Goal: Information Seeking & Learning: Find specific fact

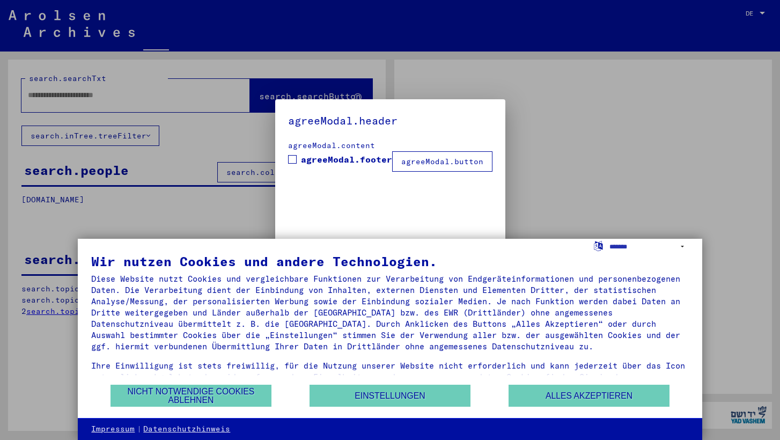
type input "**********"
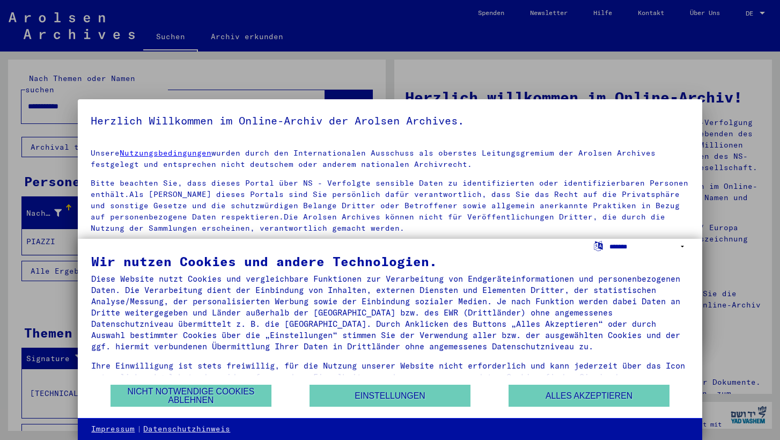
select select "*****"
click option "**********" at bounding box center [0, 0] width 0 height 0
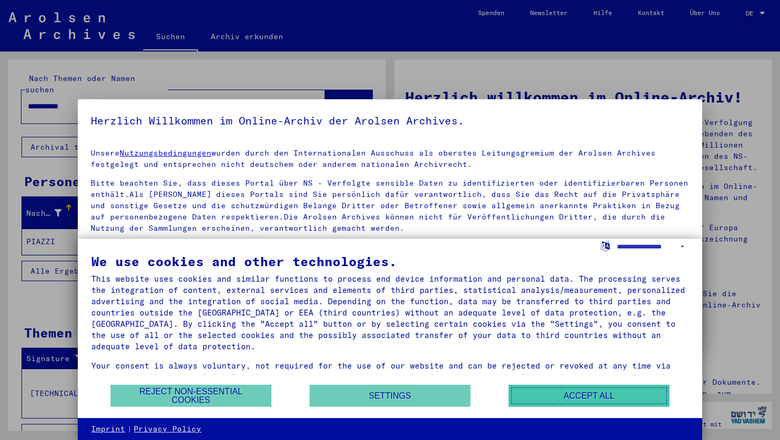
click at [537, 394] on button "Accept all" at bounding box center [589, 396] width 161 height 22
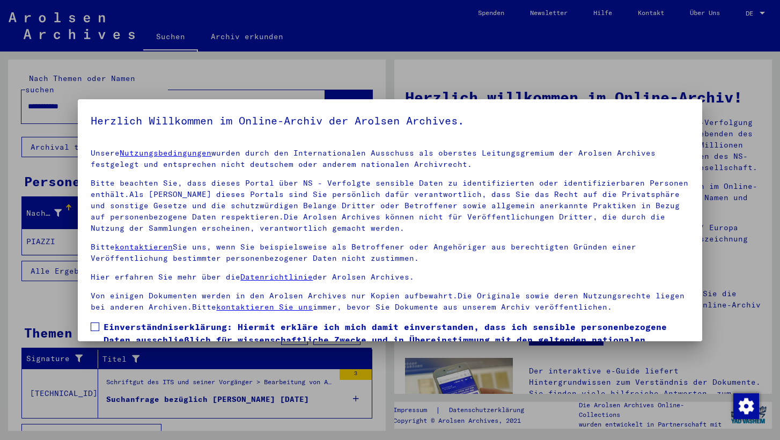
scroll to position [69, 0]
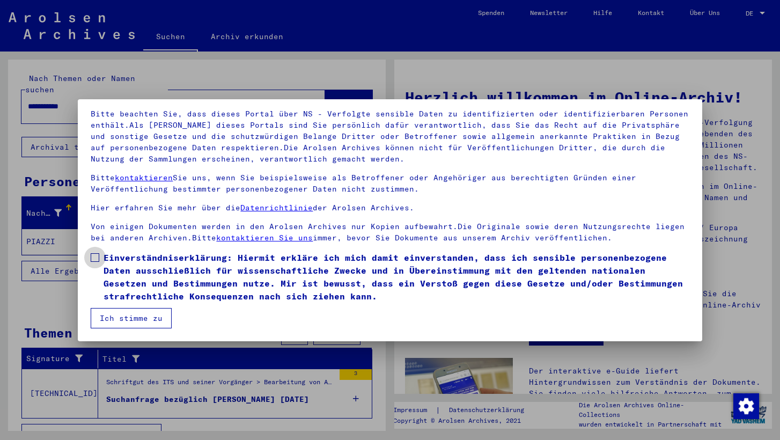
click at [95, 258] on span at bounding box center [95, 257] width 9 height 9
click at [130, 315] on button "Ich stimme zu" at bounding box center [131, 318] width 81 height 20
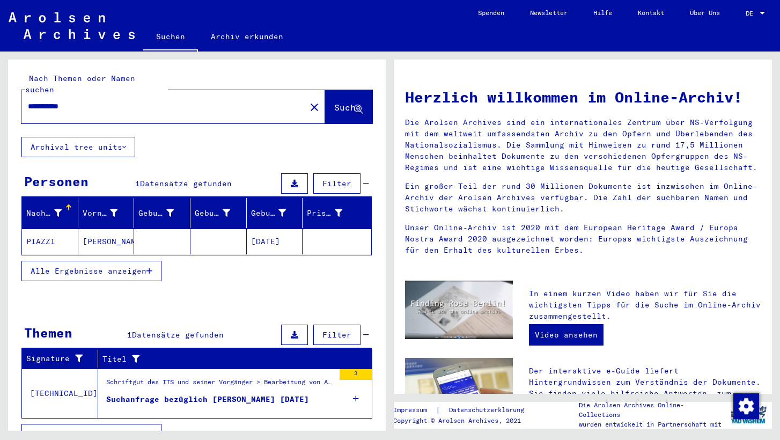
click at [754, 12] on span "DE" at bounding box center [752, 14] width 12 height 8
click at [740, 18] on span "English" at bounding box center [735, 19] width 26 height 8
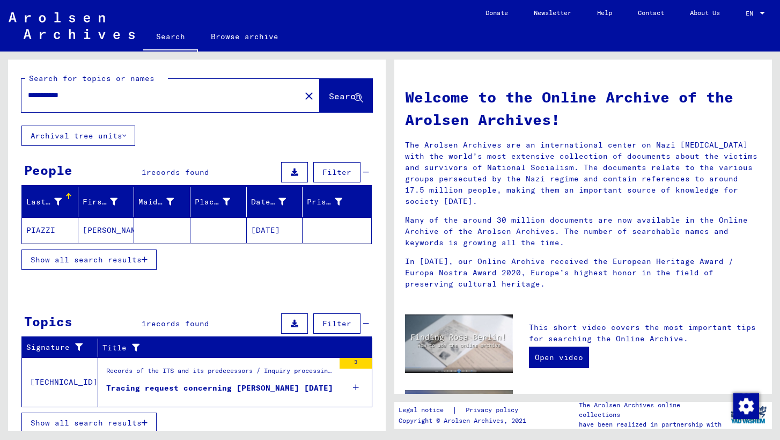
click at [116, 133] on button "Archival tree units" at bounding box center [78, 136] width 114 height 20
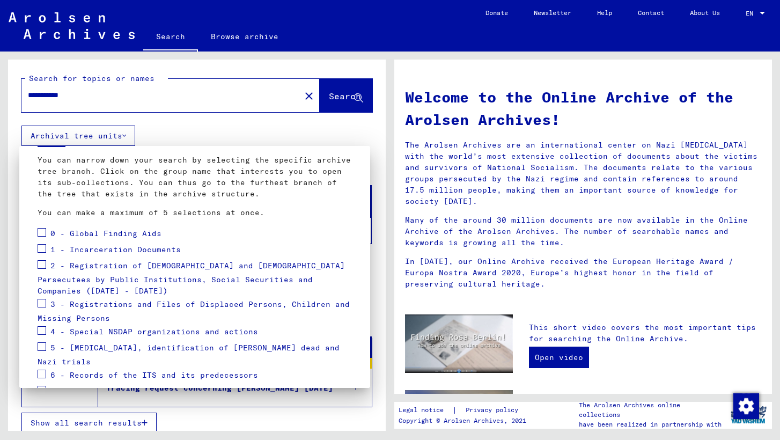
scroll to position [102, 0]
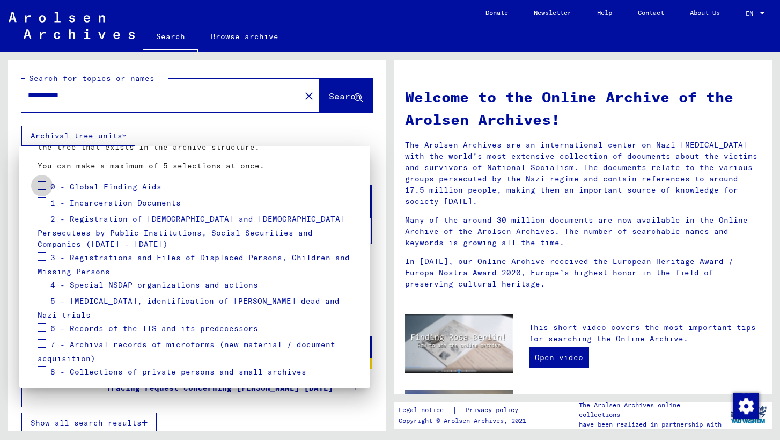
click at [42, 186] on span at bounding box center [42, 185] width 9 height 9
click at [42, 201] on span at bounding box center [42, 201] width 9 height 9
click at [42, 217] on span at bounding box center [42, 218] width 9 height 9
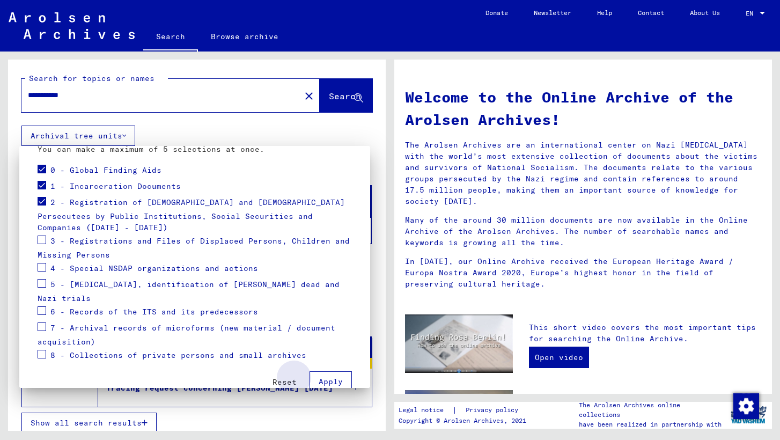
click at [327, 377] on span "Apply" at bounding box center [331, 382] width 24 height 10
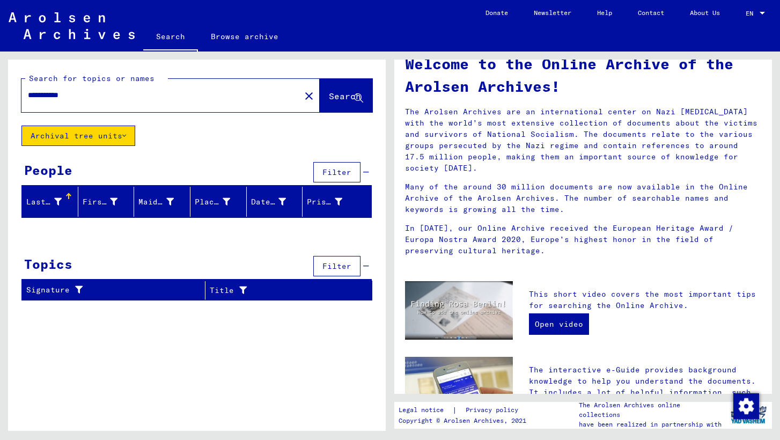
scroll to position [0, 0]
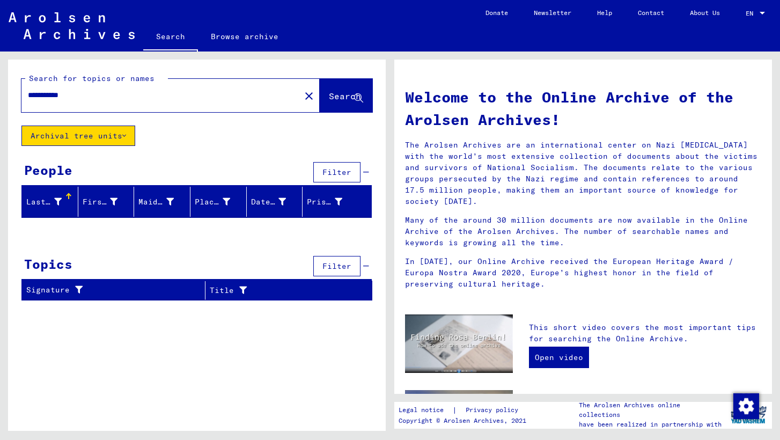
click at [117, 130] on button "Archival tree units" at bounding box center [78, 136] width 114 height 20
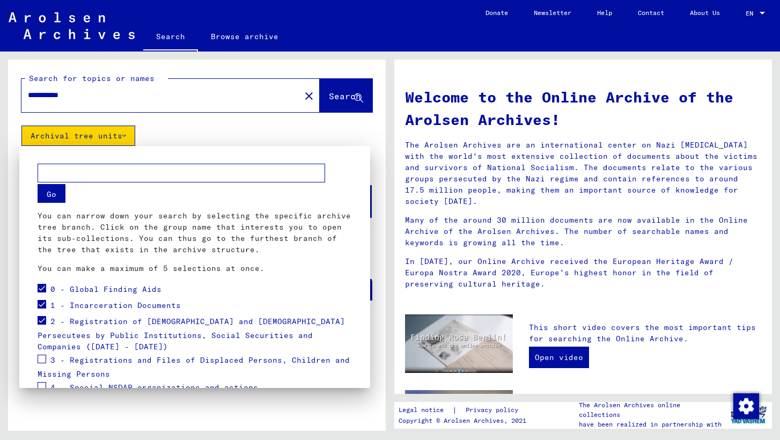
click at [116, 133] on div at bounding box center [390, 220] width 780 height 440
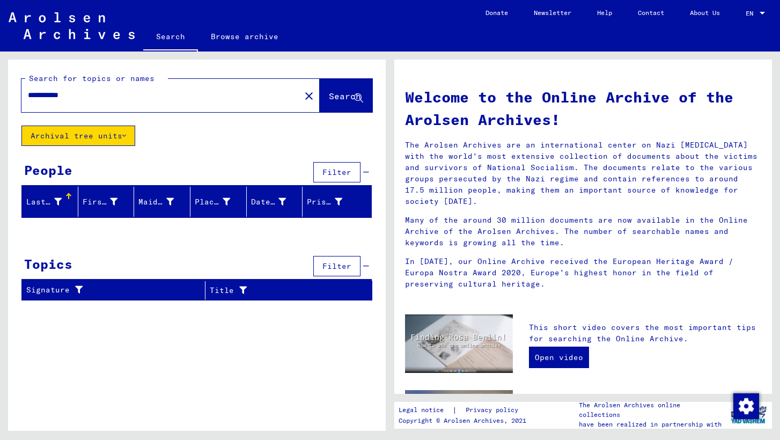
click at [117, 133] on button "Archival tree units" at bounding box center [78, 136] width 114 height 20
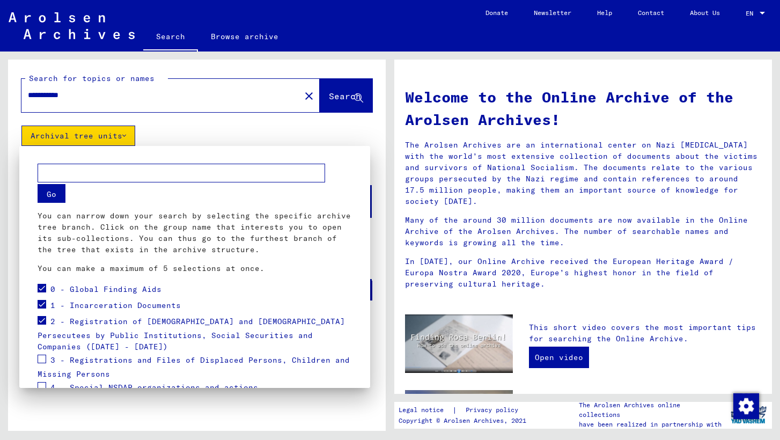
scroll to position [119, 0]
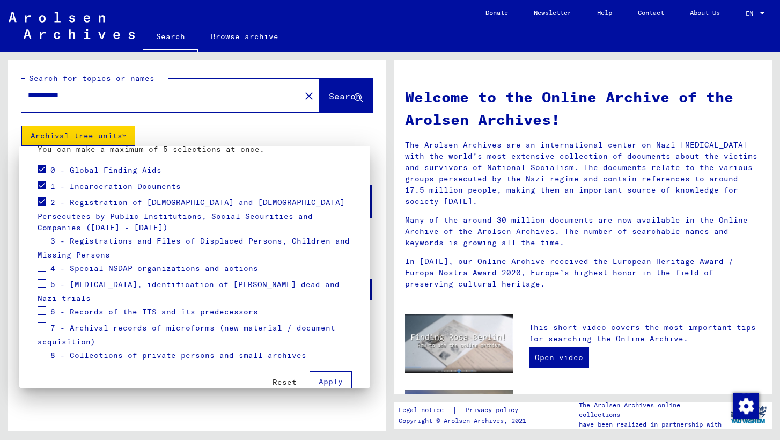
click at [43, 170] on span at bounding box center [42, 169] width 9 height 9
click at [41, 186] on span at bounding box center [42, 185] width 9 height 9
click at [42, 200] on span at bounding box center [42, 201] width 9 height 9
click at [42, 236] on span at bounding box center [42, 240] width 9 height 9
click at [42, 263] on span at bounding box center [42, 267] width 9 height 9
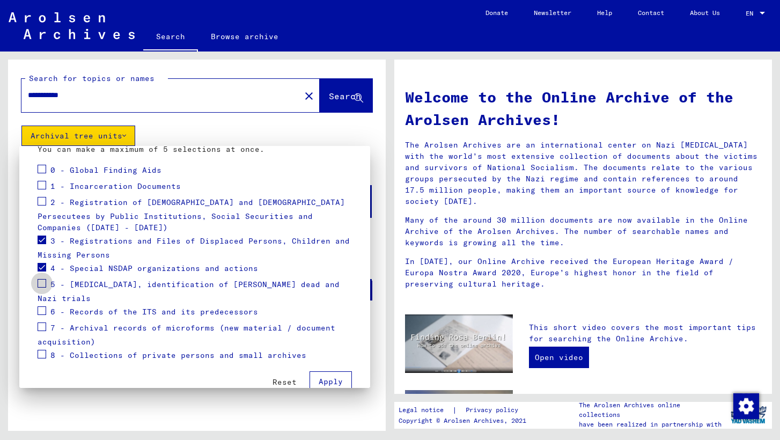
click at [43, 279] on span at bounding box center [42, 283] width 9 height 9
click at [326, 377] on span "Apply" at bounding box center [331, 382] width 24 height 10
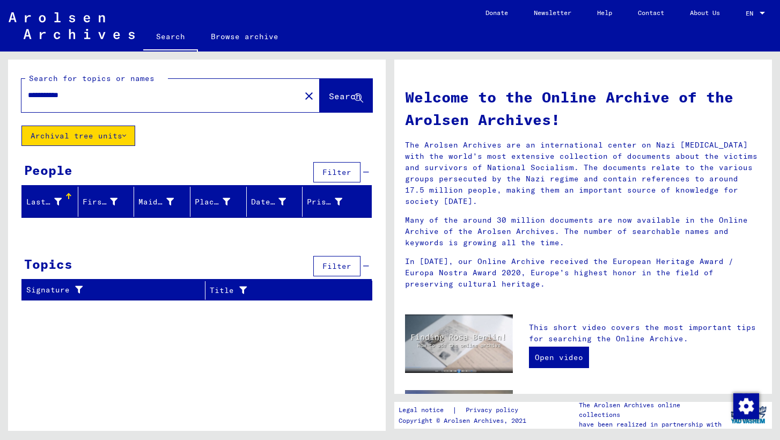
click at [117, 139] on button "Archival tree units" at bounding box center [78, 136] width 114 height 20
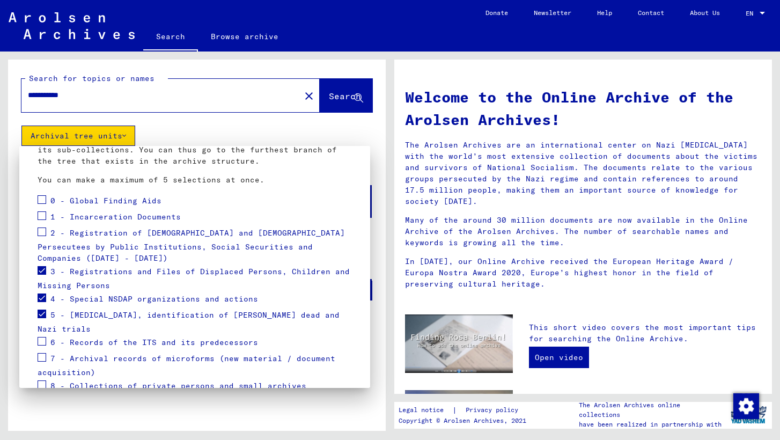
scroll to position [94, 0]
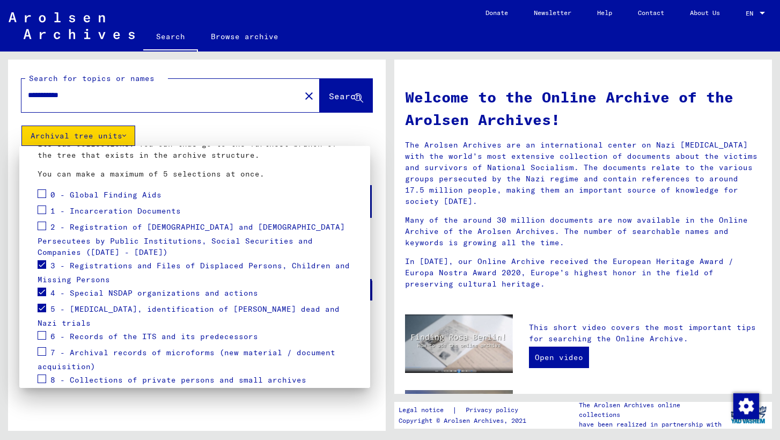
click at [43, 260] on span at bounding box center [42, 264] width 9 height 9
click at [42, 288] on span at bounding box center [42, 292] width 9 height 9
click at [42, 304] on span at bounding box center [42, 308] width 9 height 9
click at [41, 331] on span at bounding box center [42, 335] width 9 height 9
click at [41, 347] on span at bounding box center [42, 351] width 9 height 9
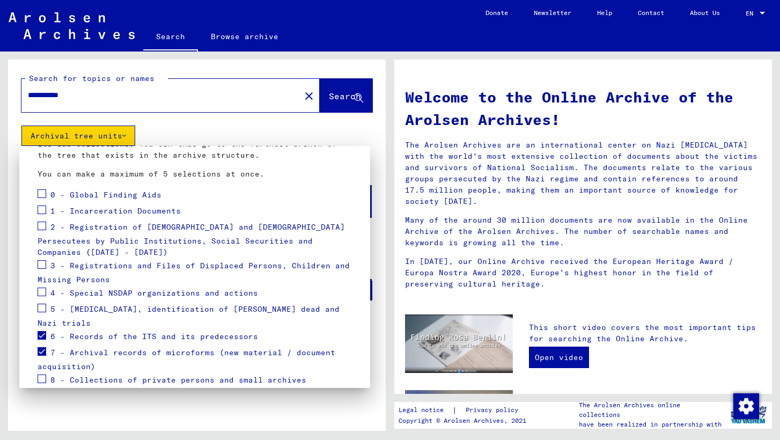
click at [41, 374] on span at bounding box center [42, 378] width 9 height 9
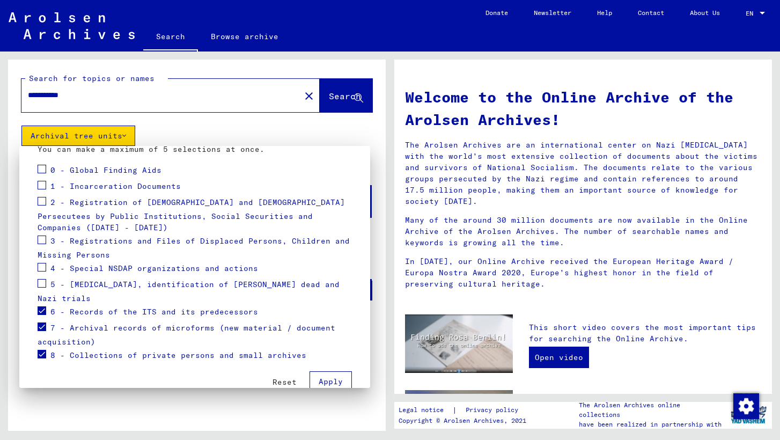
click at [329, 377] on span "Apply" at bounding box center [331, 382] width 24 height 10
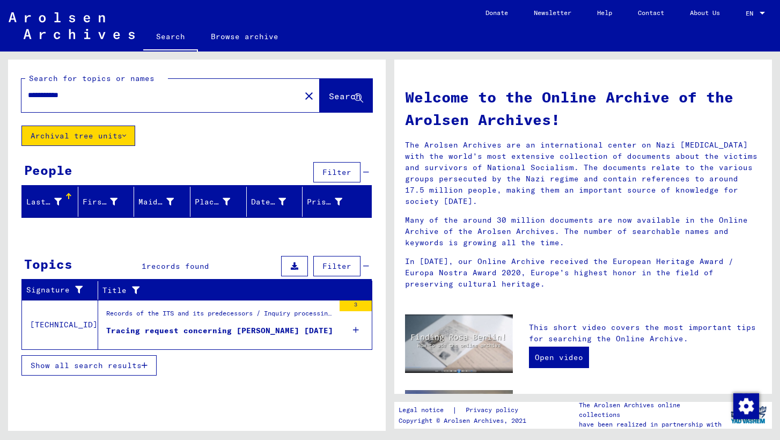
click at [139, 364] on span "Show all search results" at bounding box center [86, 366] width 111 height 10
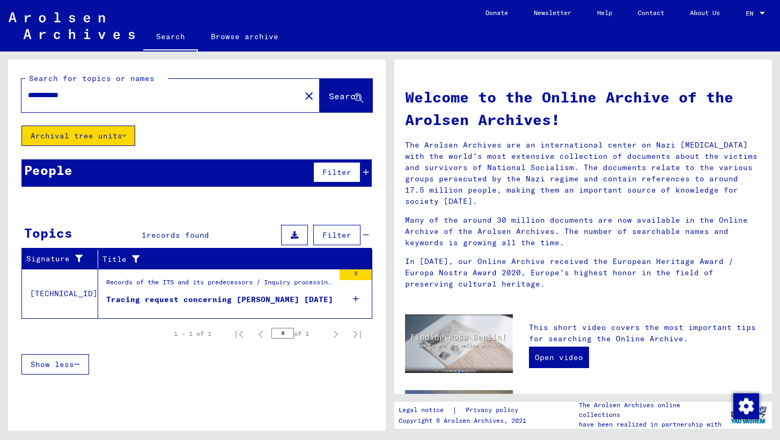
click at [237, 285] on div "Records of the ITS and its predecessors / Inquiry processing / ITS case files a…" at bounding box center [220, 284] width 228 height 15
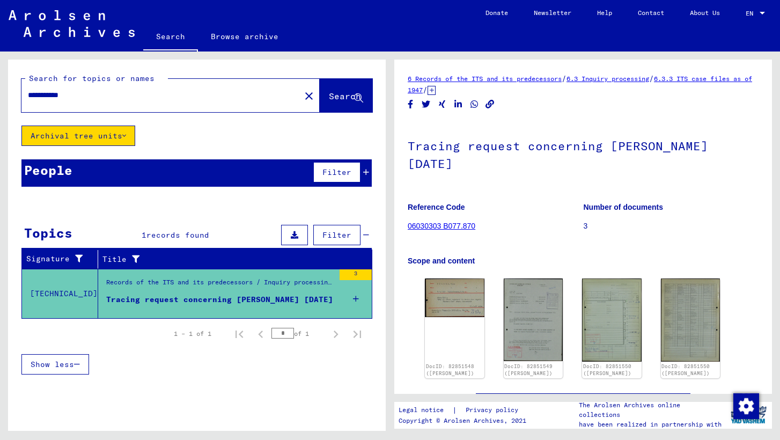
click at [456, 227] on link "06030303 B077.870" at bounding box center [442, 226] width 68 height 9
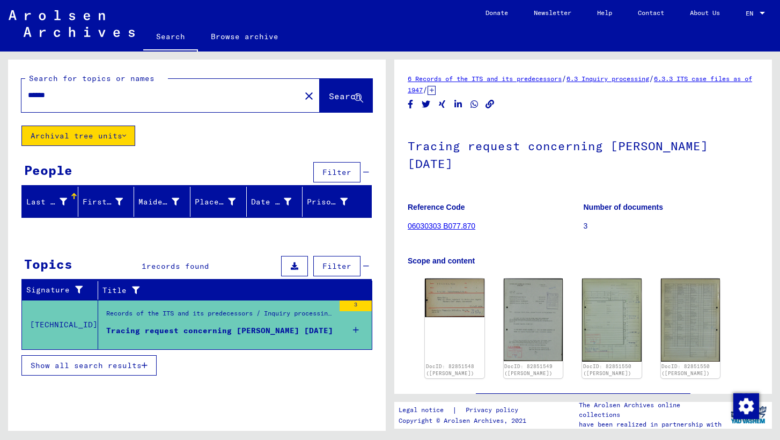
click at [356, 306] on div "3" at bounding box center [356, 305] width 32 height 11
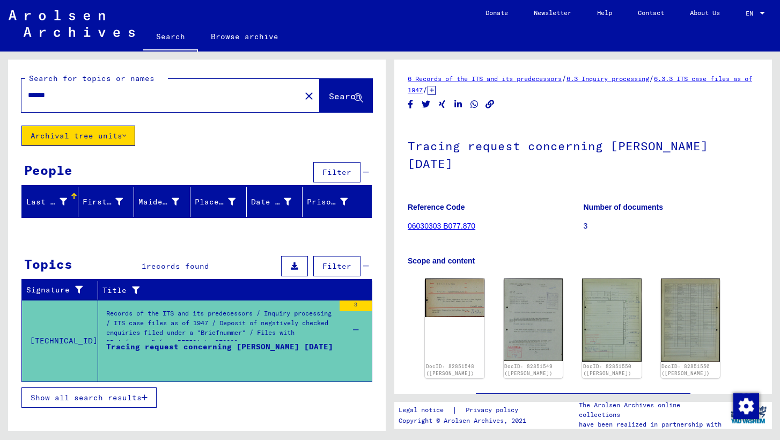
click at [293, 267] on icon at bounding box center [295, 266] width 8 height 8
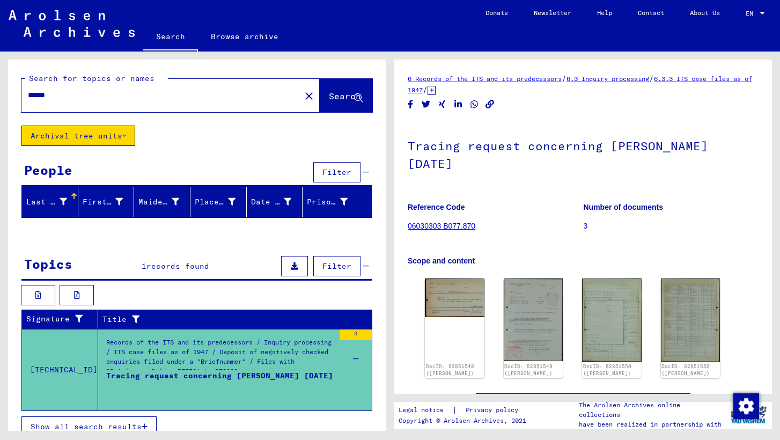
click at [293, 262] on icon at bounding box center [295, 266] width 8 height 8
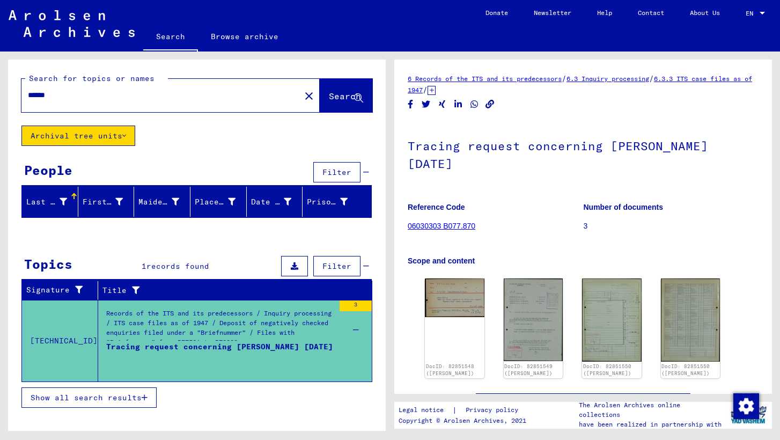
click at [293, 264] on icon at bounding box center [295, 266] width 8 height 8
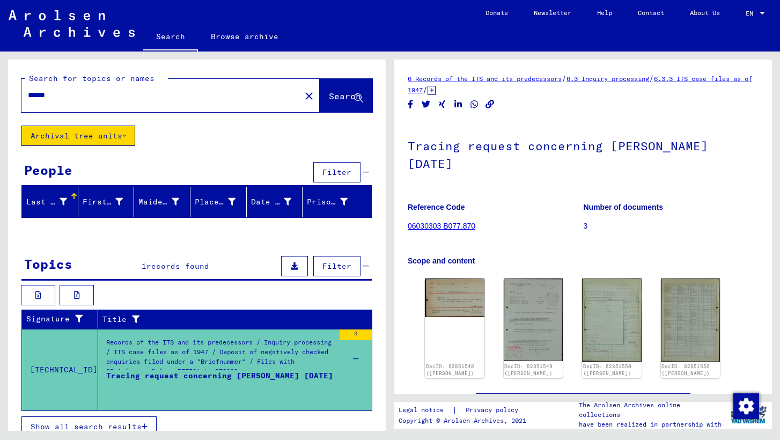
scroll to position [12, 0]
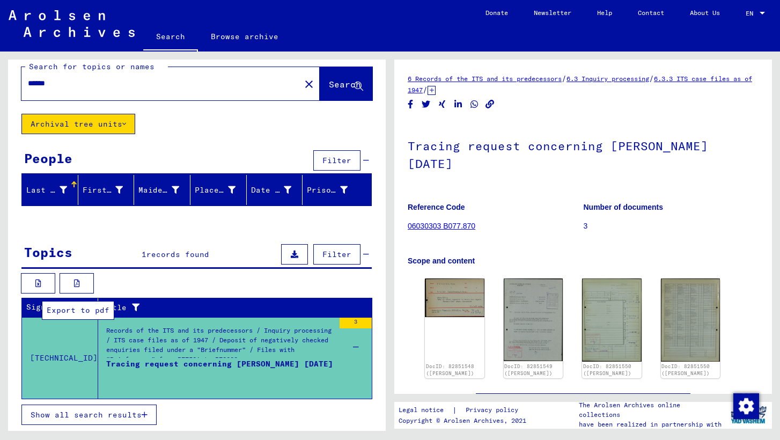
click at [73, 280] on button at bounding box center [77, 283] width 34 height 20
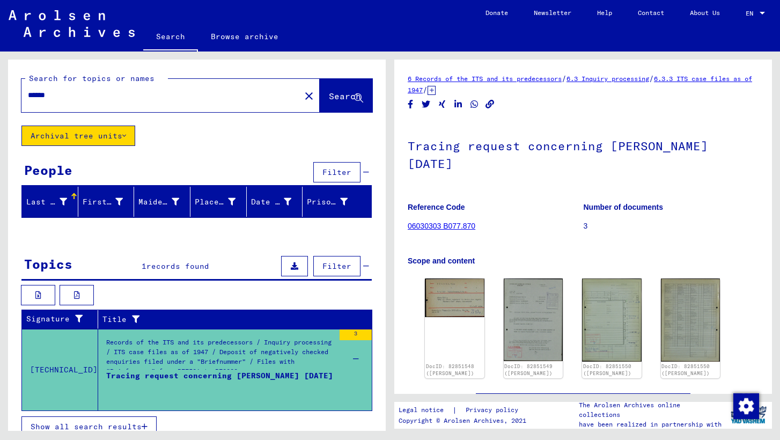
click at [97, 136] on button "Archival tree units" at bounding box center [78, 136] width 114 height 20
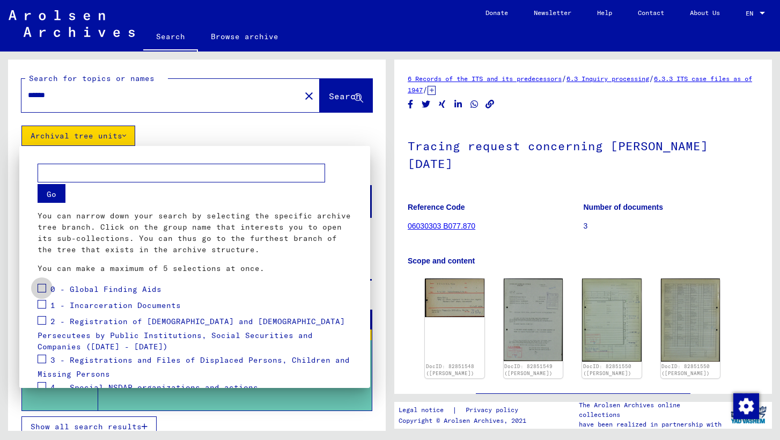
click at [42, 287] on span at bounding box center [42, 288] width 9 height 9
click at [72, 179] on input "text" at bounding box center [182, 173] width 288 height 19
type input "**********"
click at [40, 305] on span at bounding box center [42, 304] width 9 height 9
click at [40, 317] on span at bounding box center [42, 320] width 9 height 9
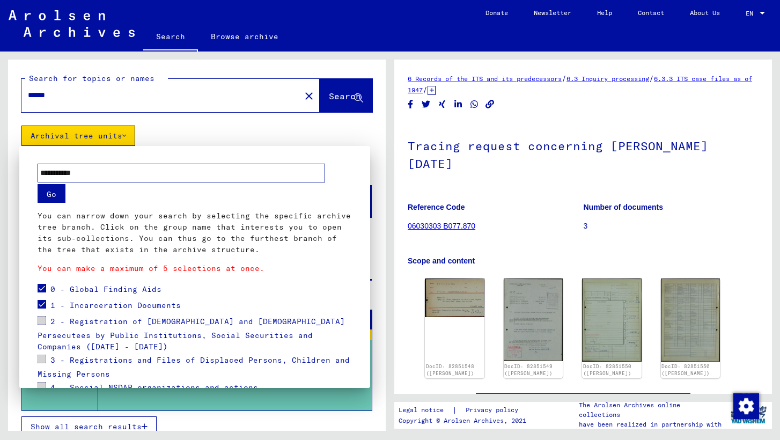
click at [45, 321] on span at bounding box center [42, 320] width 9 height 9
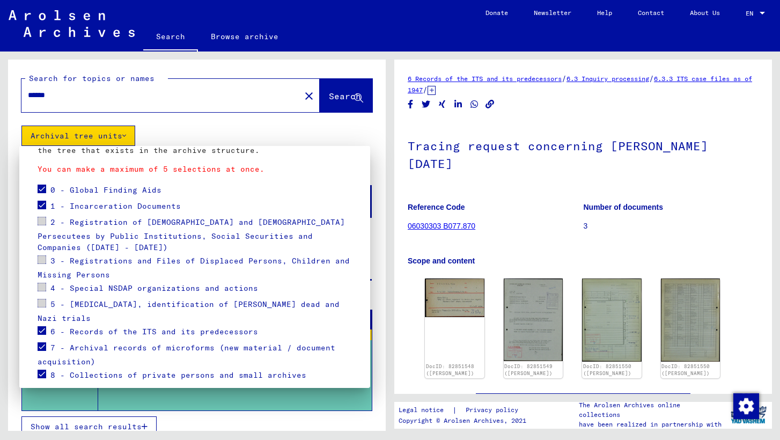
scroll to position [105, 0]
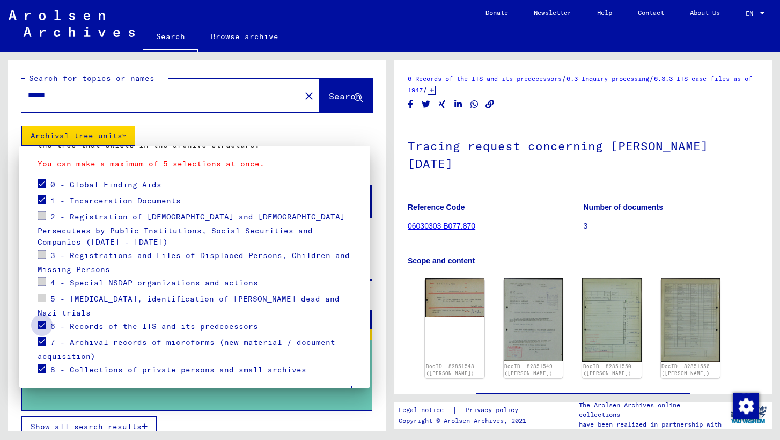
click at [43, 321] on span at bounding box center [42, 325] width 9 height 9
click at [42, 337] on span at bounding box center [42, 341] width 9 height 9
click at [42, 364] on span at bounding box center [42, 368] width 9 height 9
click at [41, 216] on span at bounding box center [42, 215] width 9 height 9
click at [41, 250] on span at bounding box center [42, 254] width 9 height 9
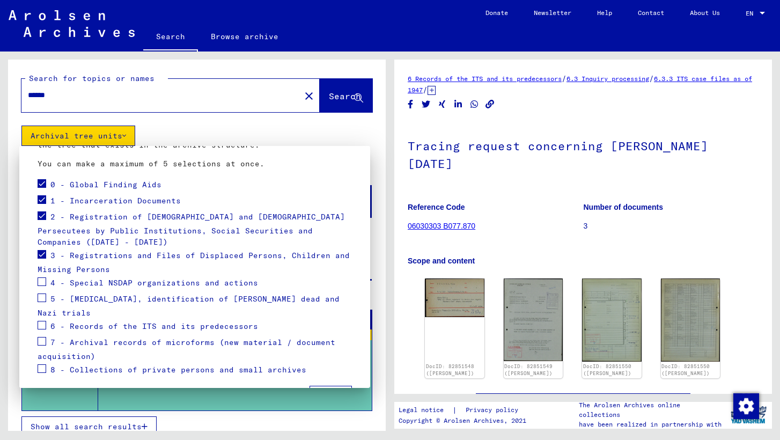
click at [41, 277] on span at bounding box center [42, 281] width 9 height 9
click at [42, 293] on span at bounding box center [42, 297] width 9 height 9
click at [327, 391] on span "Apply" at bounding box center [331, 396] width 24 height 10
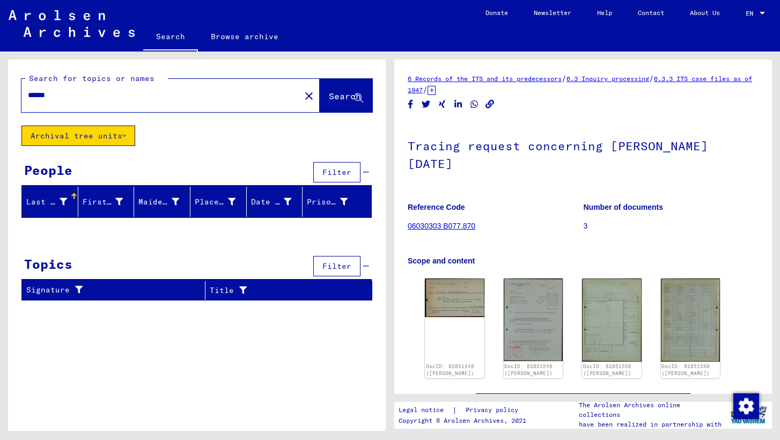
click at [102, 133] on button "Archival tree units" at bounding box center [78, 136] width 114 height 20
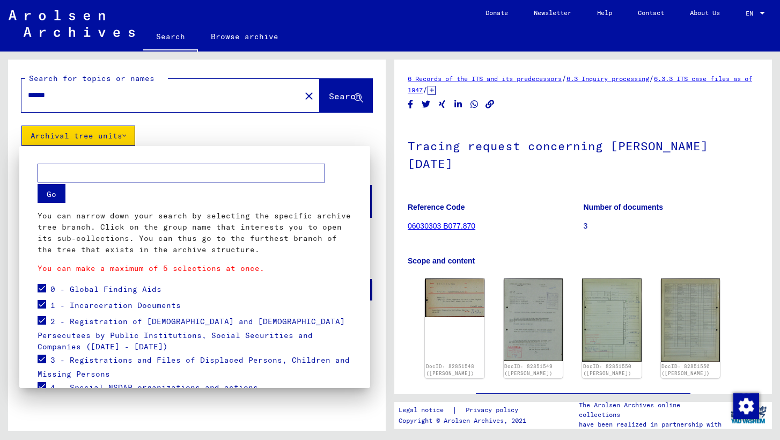
click at [42, 289] on span at bounding box center [42, 288] width 9 height 9
click at [41, 304] on span at bounding box center [42, 304] width 9 height 9
click at [41, 316] on label at bounding box center [42, 319] width 9 height 11
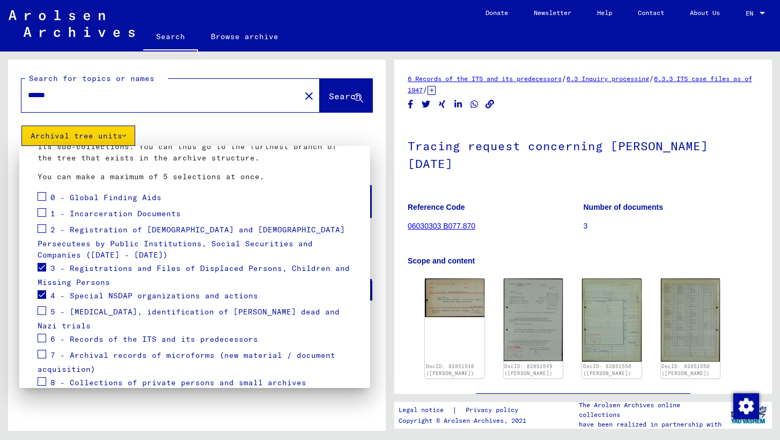
scroll to position [93, 0]
click at [43, 261] on span at bounding box center [42, 265] width 9 height 9
click at [43, 289] on span at bounding box center [42, 293] width 9 height 9
click at [41, 305] on span at bounding box center [42, 309] width 9 height 9
click at [42, 332] on span at bounding box center [42, 336] width 9 height 9
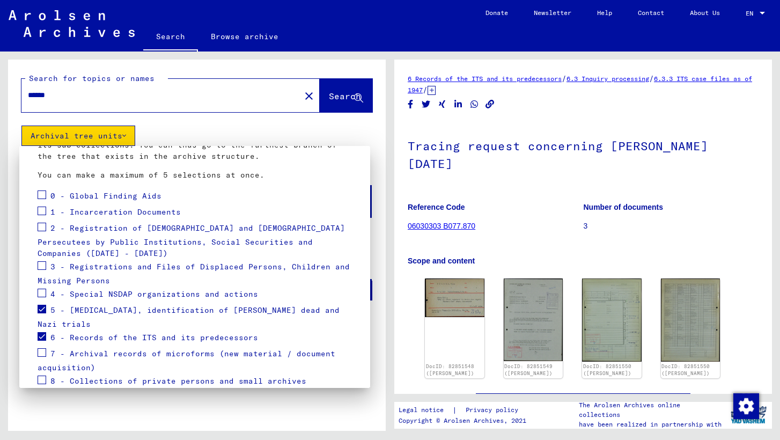
click at [42, 348] on span at bounding box center [42, 352] width 9 height 9
click at [43, 376] on span at bounding box center [42, 380] width 9 height 9
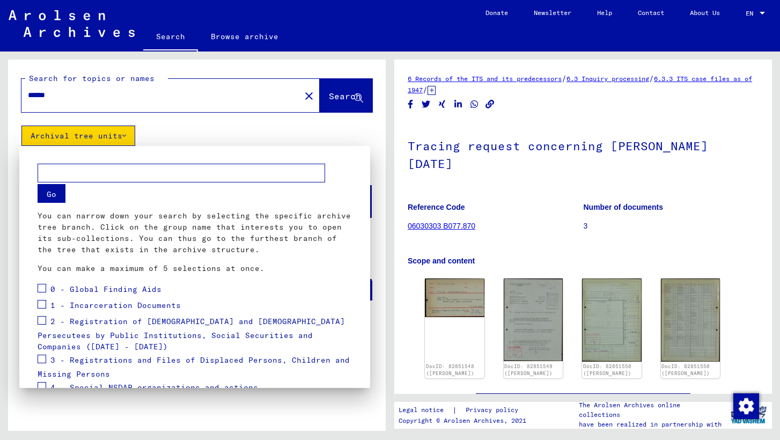
scroll to position [0, 0]
click at [128, 174] on input "text" at bounding box center [182, 173] width 288 height 19
type input "**********"
click at [58, 190] on button "Go" at bounding box center [52, 193] width 28 height 19
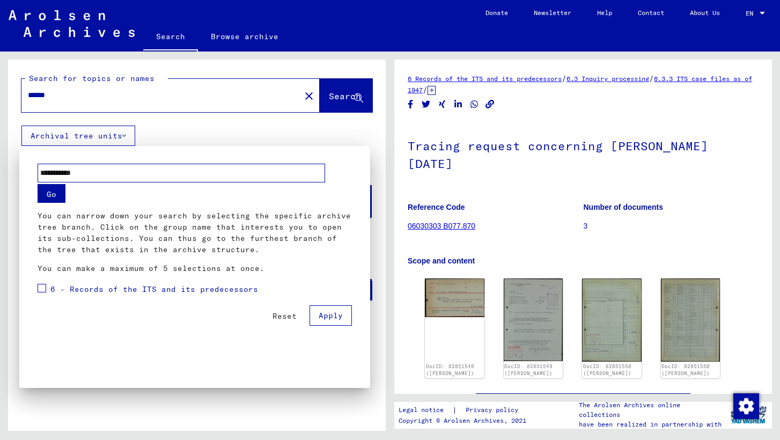
click at [56, 194] on button "Go" at bounding box center [52, 193] width 28 height 19
click at [336, 318] on span "Apply" at bounding box center [331, 316] width 24 height 10
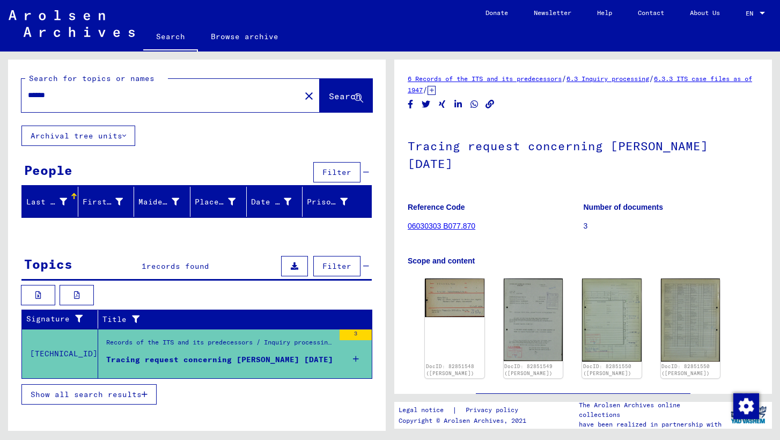
click at [357, 359] on icon at bounding box center [356, 359] width 6 height 38
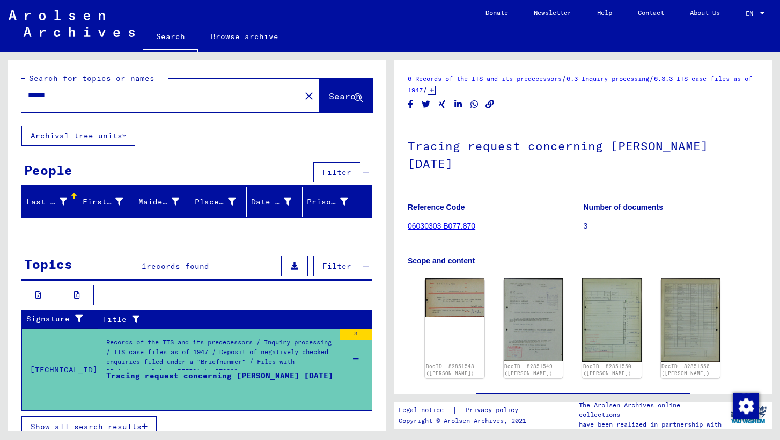
scroll to position [12, 0]
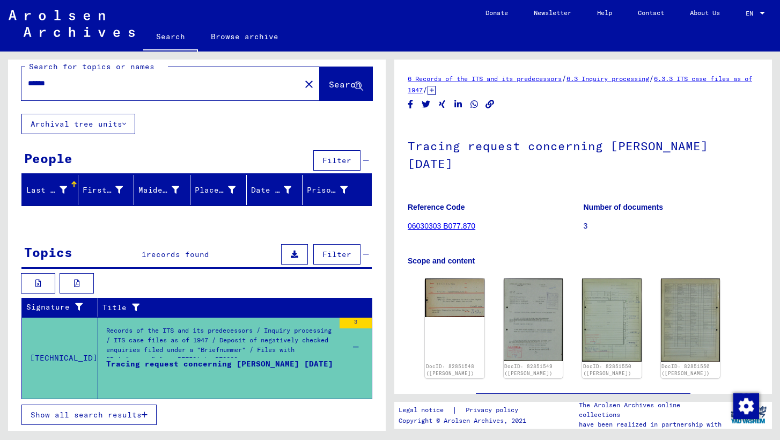
click at [136, 412] on span "Show all search results" at bounding box center [86, 415] width 111 height 10
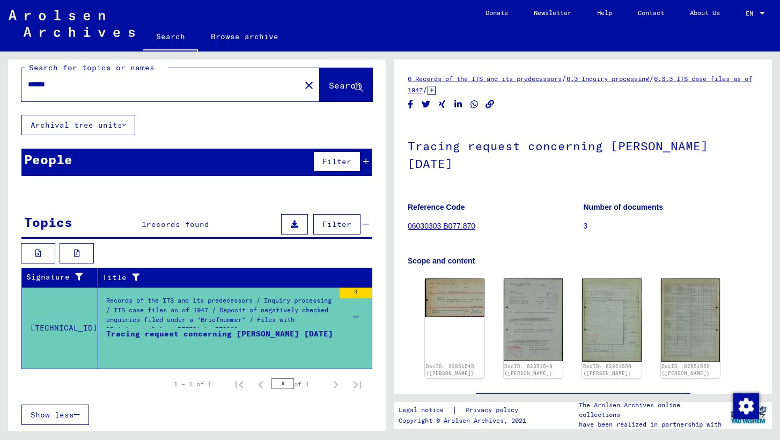
scroll to position [11, 0]
click at [291, 223] on button at bounding box center [294, 224] width 27 height 20
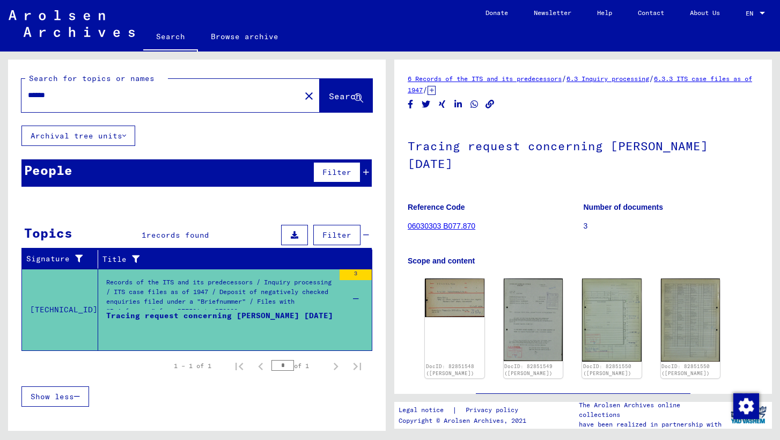
click at [290, 239] on button at bounding box center [294, 235] width 27 height 20
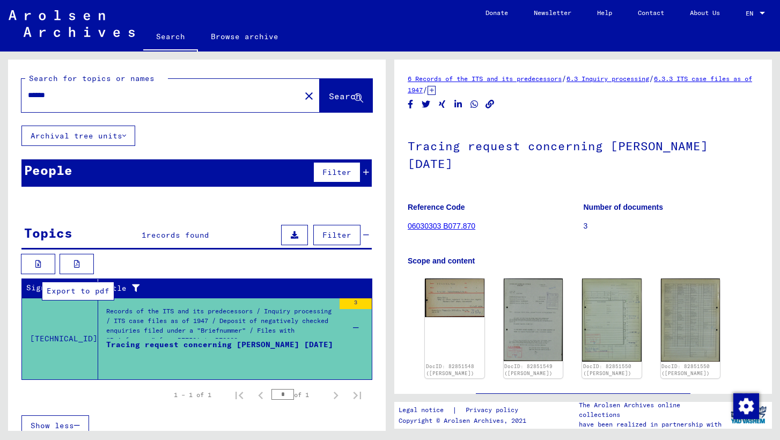
click at [72, 260] on button at bounding box center [77, 264] width 34 height 20
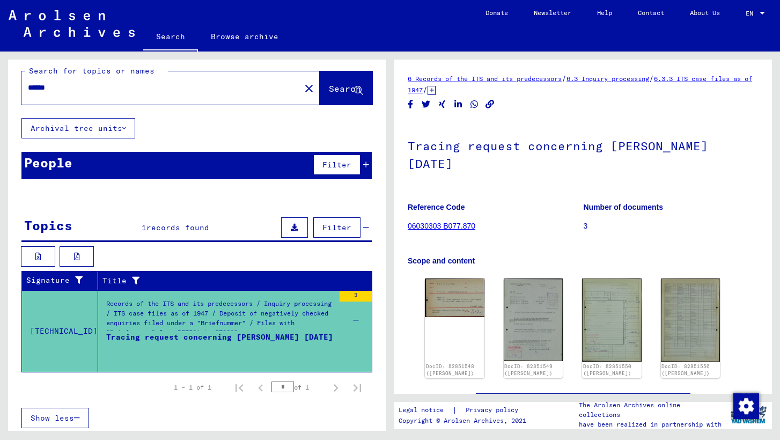
scroll to position [11, 0]
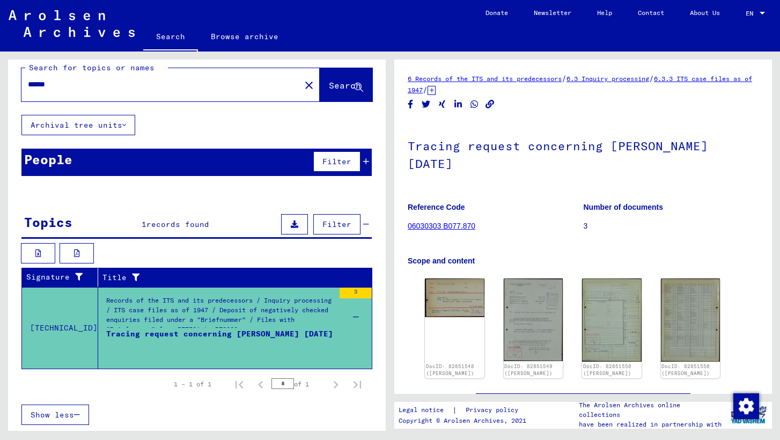
click at [586, 227] on p "3" at bounding box center [671, 225] width 175 height 11
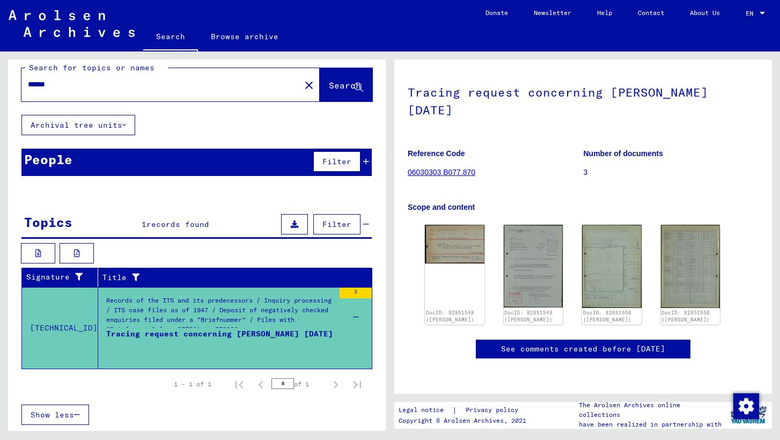
scroll to position [170, 0]
click at [536, 343] on link "See comments created before [DATE]" at bounding box center [583, 348] width 164 height 11
click at [435, 223] on div "DocID: 82851548 ([PERSON_NAME])" at bounding box center [454, 275] width 62 height 105
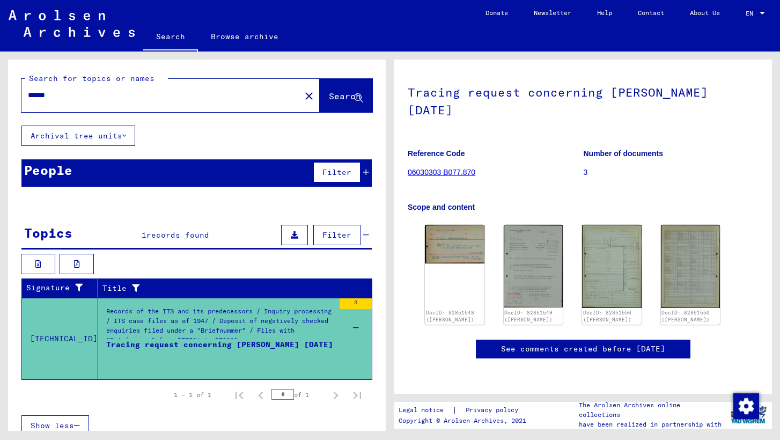
click at [105, 130] on button "Archival tree units" at bounding box center [78, 136] width 114 height 20
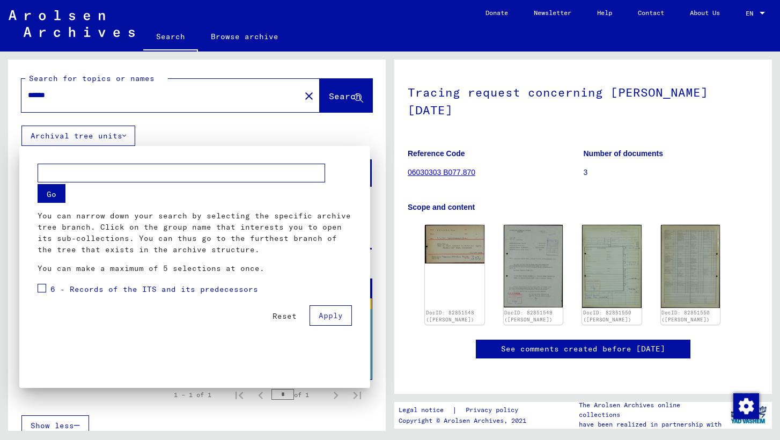
click at [43, 288] on span at bounding box center [42, 288] width 9 height 9
click at [114, 174] on input "text" at bounding box center [182, 173] width 288 height 19
type input "**********"
click at [56, 188] on button "Go" at bounding box center [52, 193] width 28 height 19
click at [43, 291] on span at bounding box center [42, 288] width 9 height 9
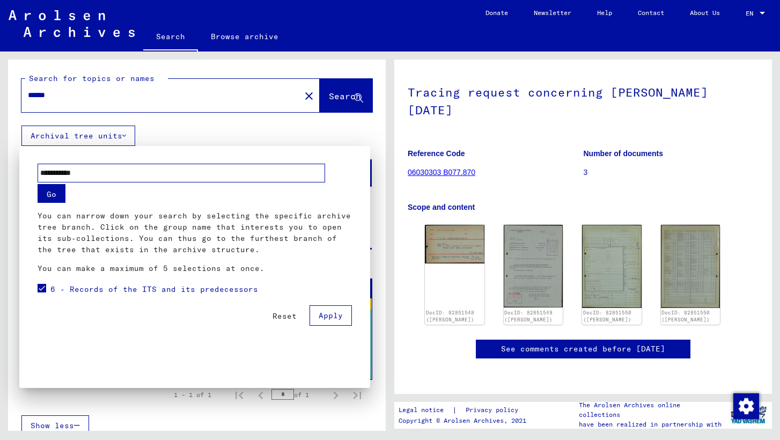
click at [322, 317] on span "Apply" at bounding box center [331, 316] width 24 height 10
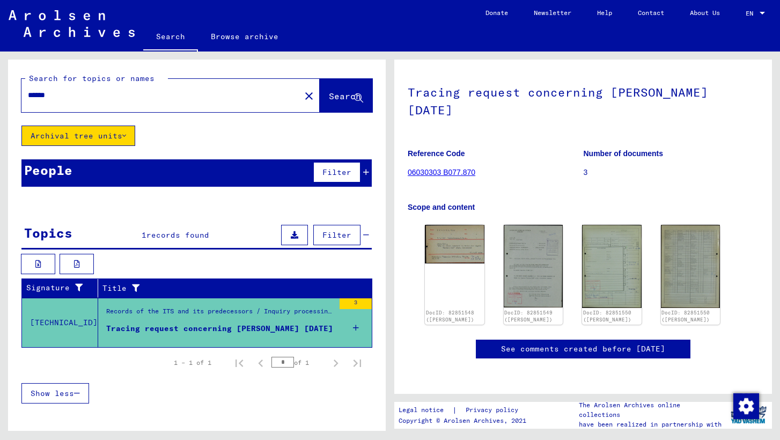
click at [313, 362] on div "* of 1" at bounding box center [298, 362] width 54 height 10
click at [315, 322] on figure "Records of the ITS and its predecessors / Inquiry processing / ITS case files a…" at bounding box center [220, 314] width 228 height 16
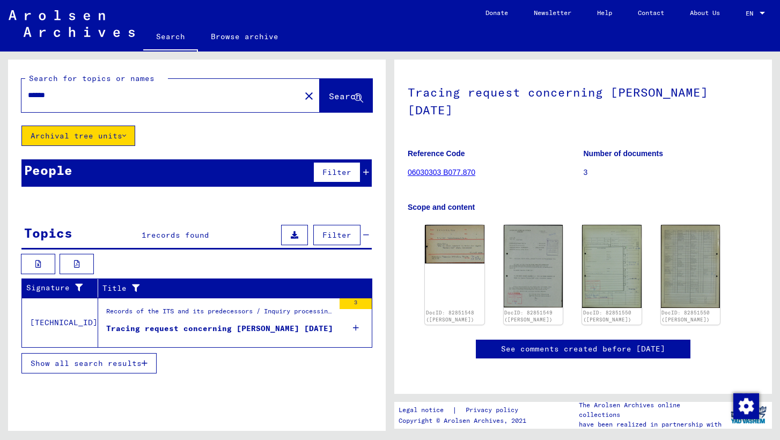
click at [281, 312] on div "Records of the ITS and its predecessors / Inquiry processing / ITS case files a…" at bounding box center [220, 313] width 228 height 15
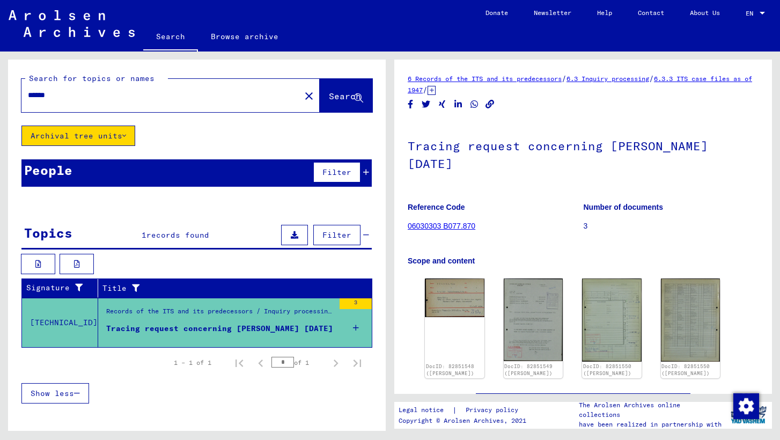
click at [357, 303] on div "3" at bounding box center [356, 303] width 32 height 11
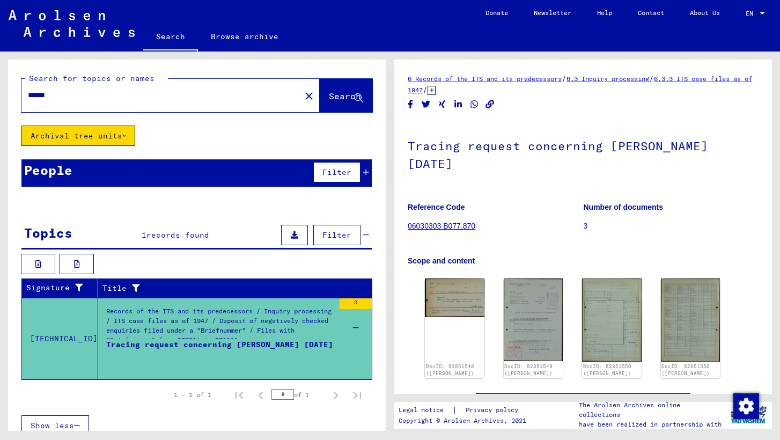
click at [357, 303] on div "3" at bounding box center [356, 303] width 32 height 11
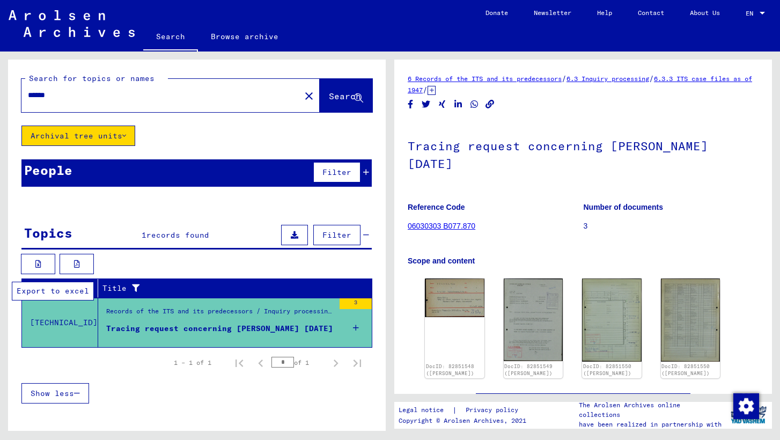
click at [33, 264] on button at bounding box center [38, 264] width 34 height 20
click at [333, 236] on span "Filter" at bounding box center [336, 235] width 29 height 10
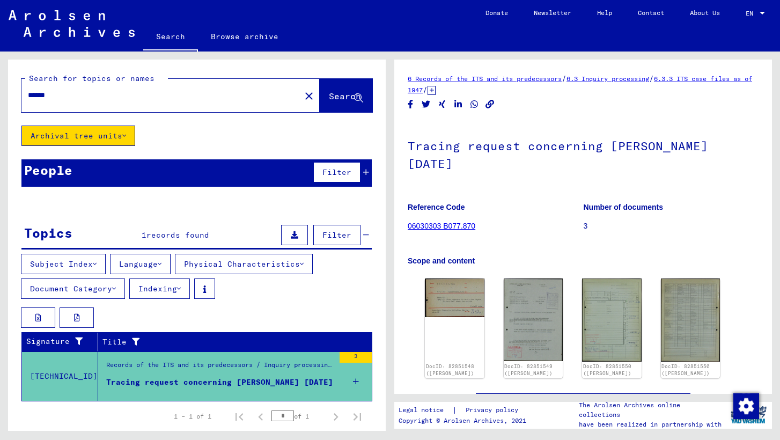
click at [333, 236] on span "Filter" at bounding box center [336, 235] width 29 height 10
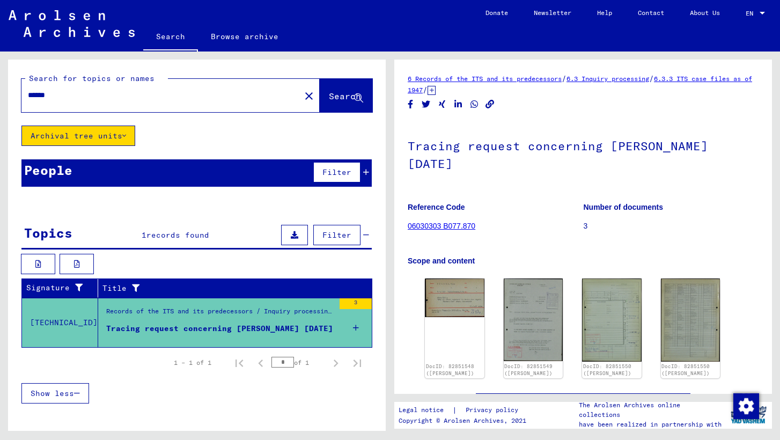
click at [612, 76] on link "6.3 Inquiry processing" at bounding box center [608, 79] width 83 height 8
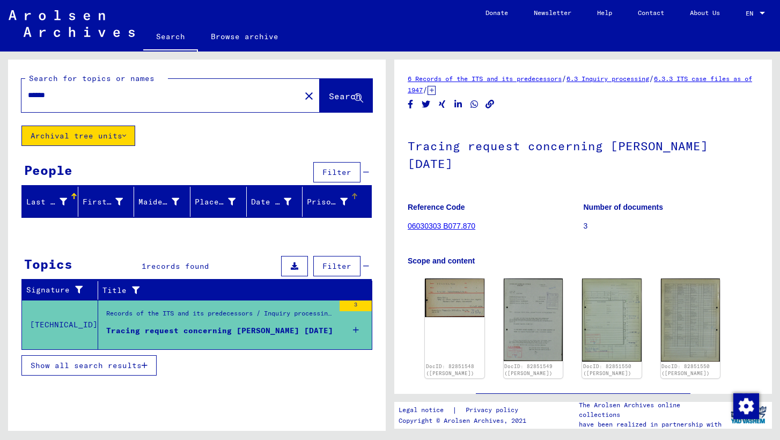
click at [323, 202] on div "Prisoner #" at bounding box center [327, 201] width 41 height 11
click at [354, 195] on div at bounding box center [353, 194] width 3 height 3
click at [242, 94] on input "******" at bounding box center [161, 95] width 266 height 11
type input "*"
type input "**********"
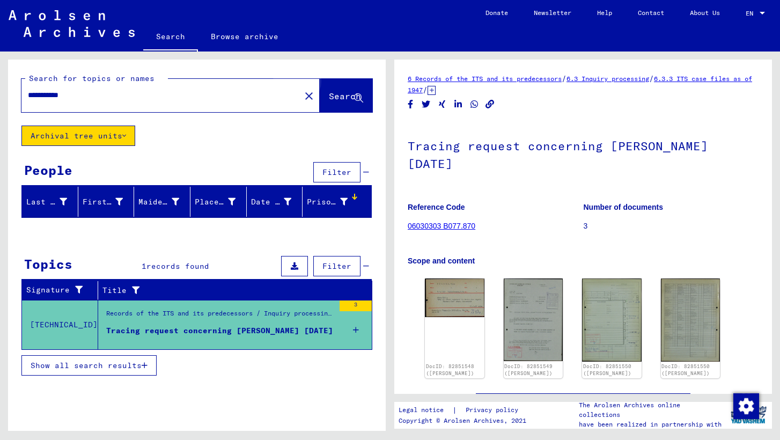
click at [341, 94] on span "Search" at bounding box center [345, 96] width 32 height 11
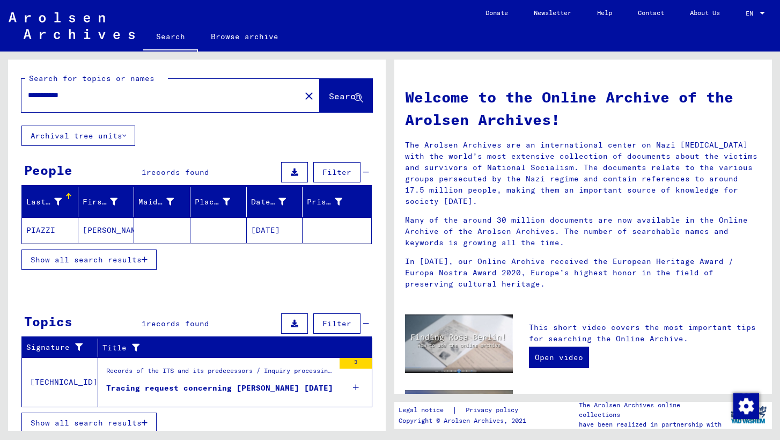
scroll to position [8, 0]
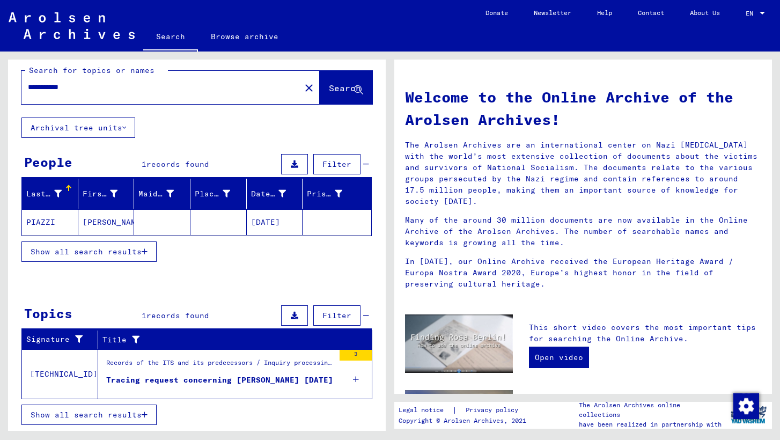
click at [139, 412] on span "Show all search results" at bounding box center [86, 415] width 111 height 10
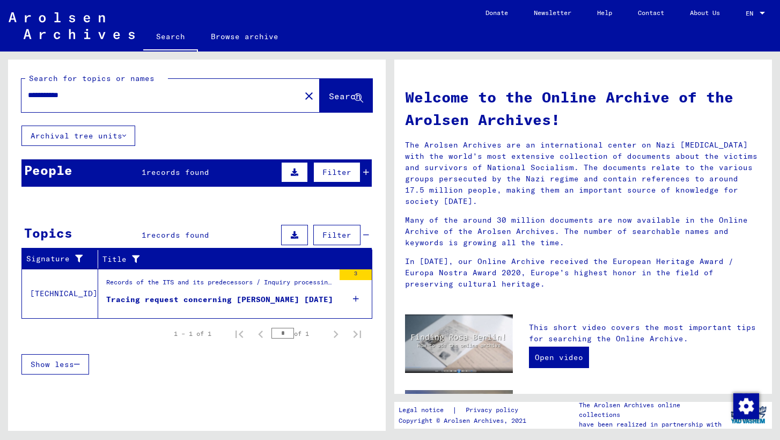
scroll to position [0, 0]
click at [67, 361] on span "Show less" at bounding box center [52, 364] width 43 height 10
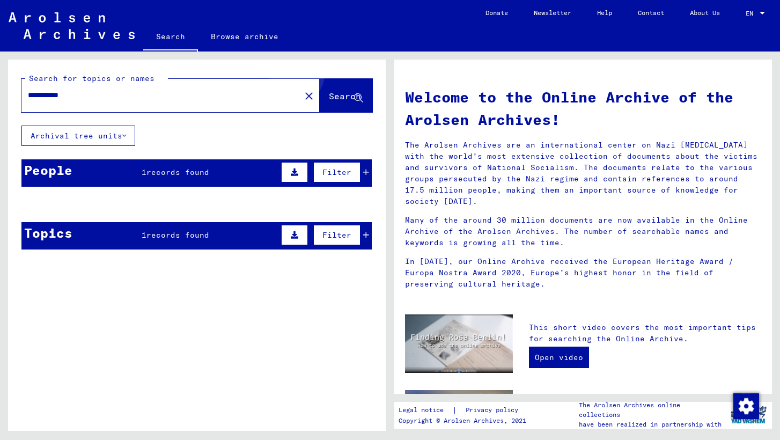
click at [340, 88] on button "Search" at bounding box center [346, 95] width 53 height 33
click at [343, 99] on span "Search" at bounding box center [345, 96] width 32 height 11
click at [113, 136] on button "Archival tree units" at bounding box center [78, 136] width 114 height 20
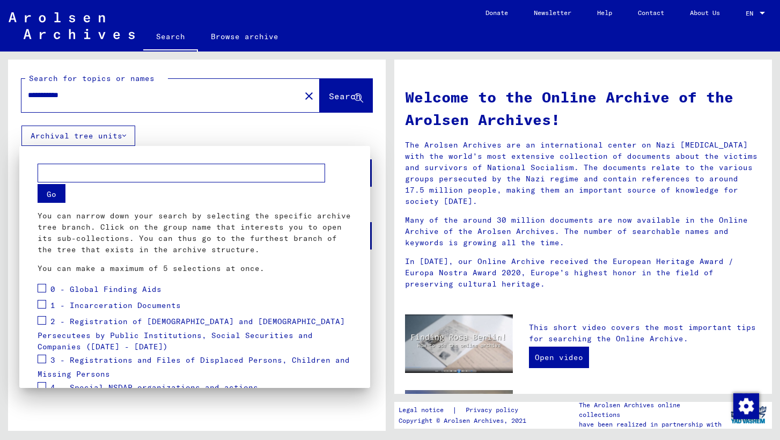
click at [113, 136] on div at bounding box center [390, 220] width 780 height 440
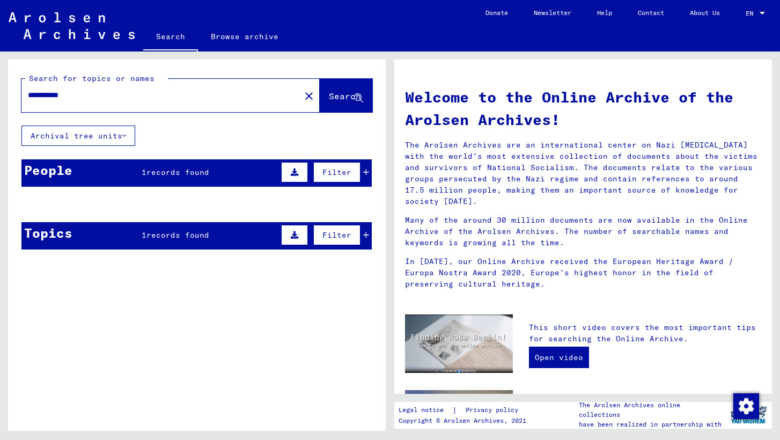
click at [208, 177] on span "records found" at bounding box center [177, 172] width 63 height 10
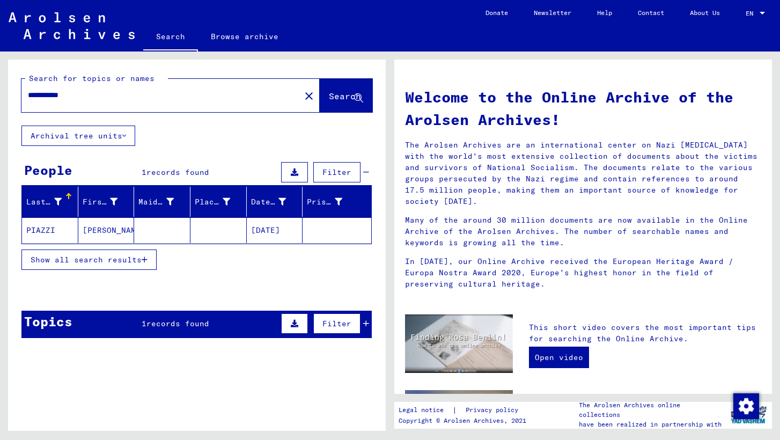
click at [289, 231] on mat-cell "[DATE]" at bounding box center [275, 230] width 56 height 26
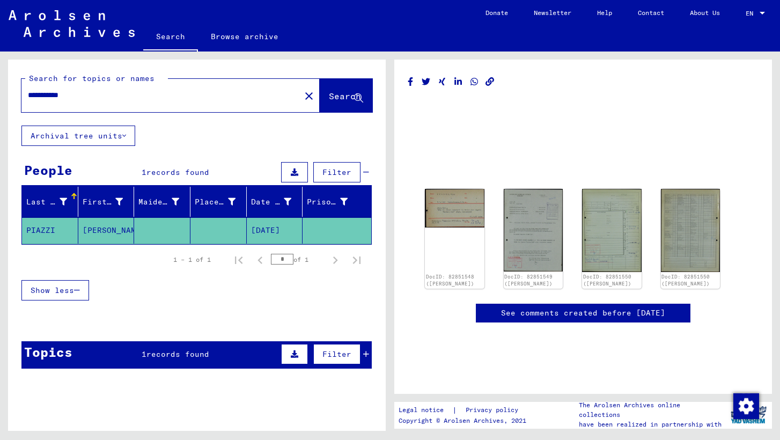
scroll to position [60, 0]
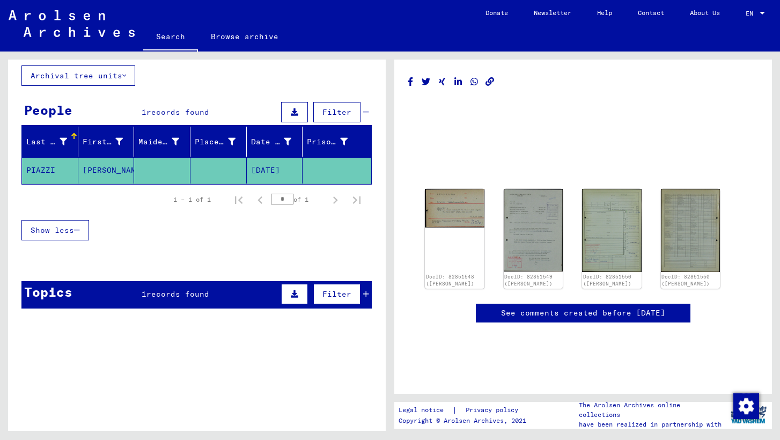
click at [238, 292] on div "Topics 1 records found Filter" at bounding box center [196, 294] width 350 height 27
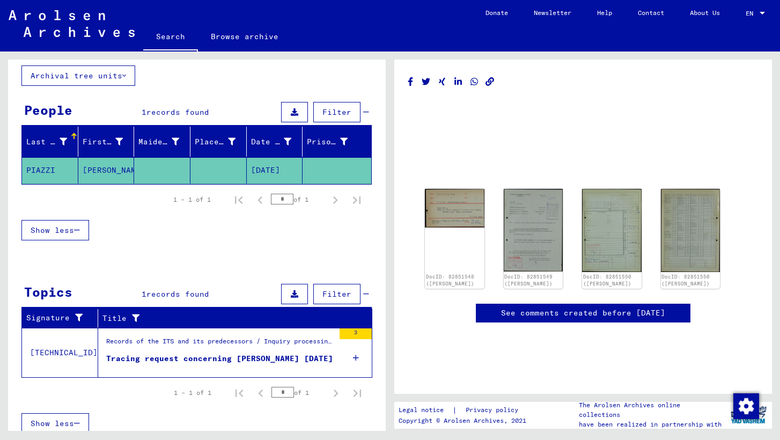
click at [176, 347] on div "Records of the ITS and its predecessors / Inquiry processing / ITS case files a…" at bounding box center [220, 343] width 228 height 15
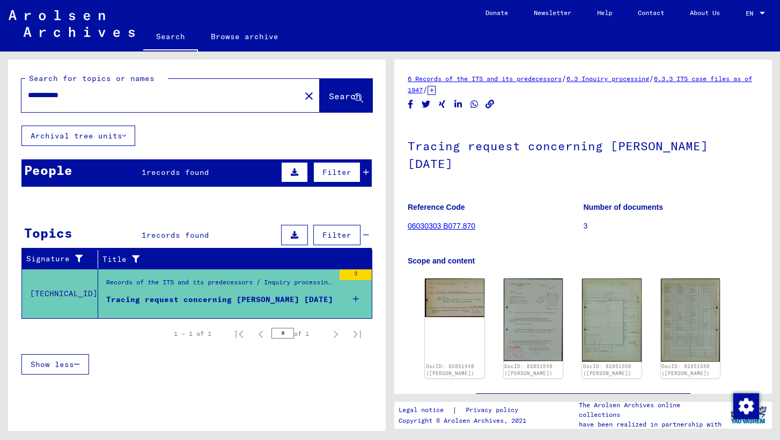
click at [142, 174] on span "1" at bounding box center [144, 172] width 5 height 10
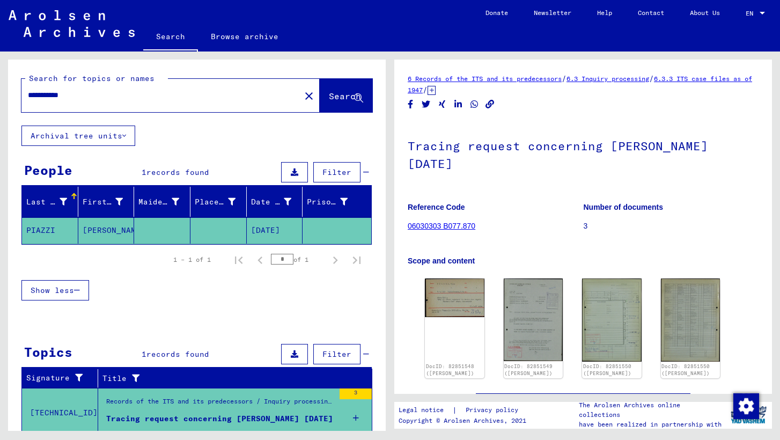
click at [39, 228] on mat-cell "PIAZZI" at bounding box center [50, 230] width 56 height 26
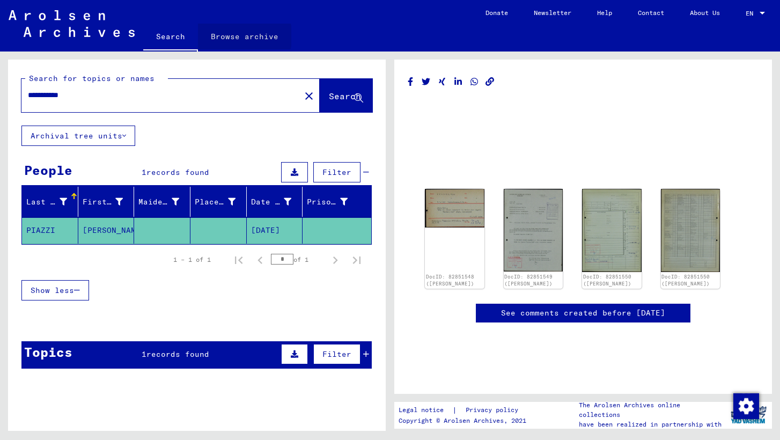
click at [243, 36] on link "Browse archive" at bounding box center [244, 37] width 93 height 26
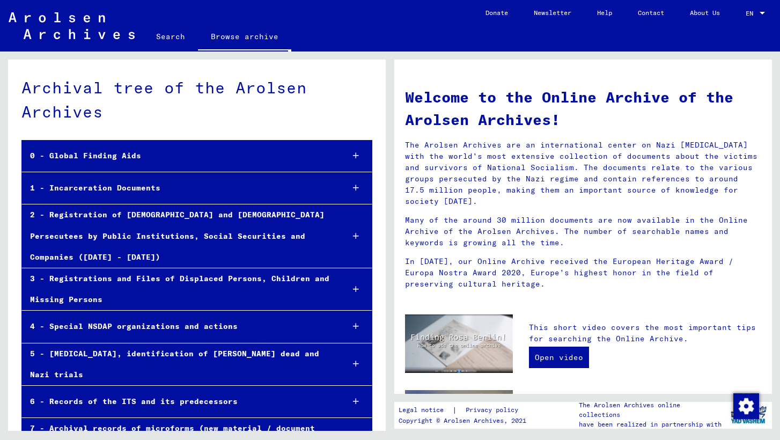
click at [57, 30] on img at bounding box center [72, 25] width 126 height 27
